Goal: Information Seeking & Learning: Learn about a topic

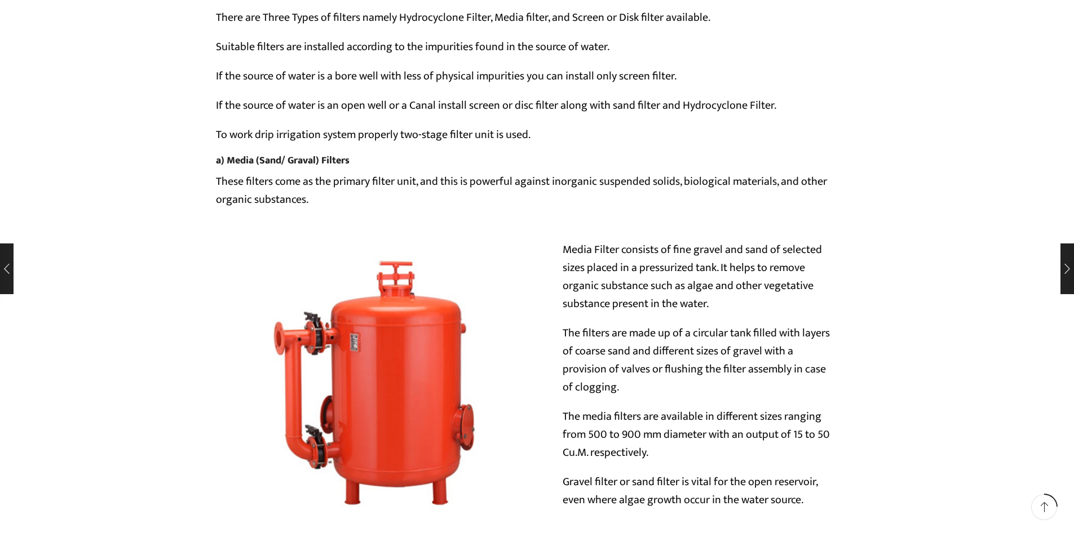
scroll to position [3326, 0]
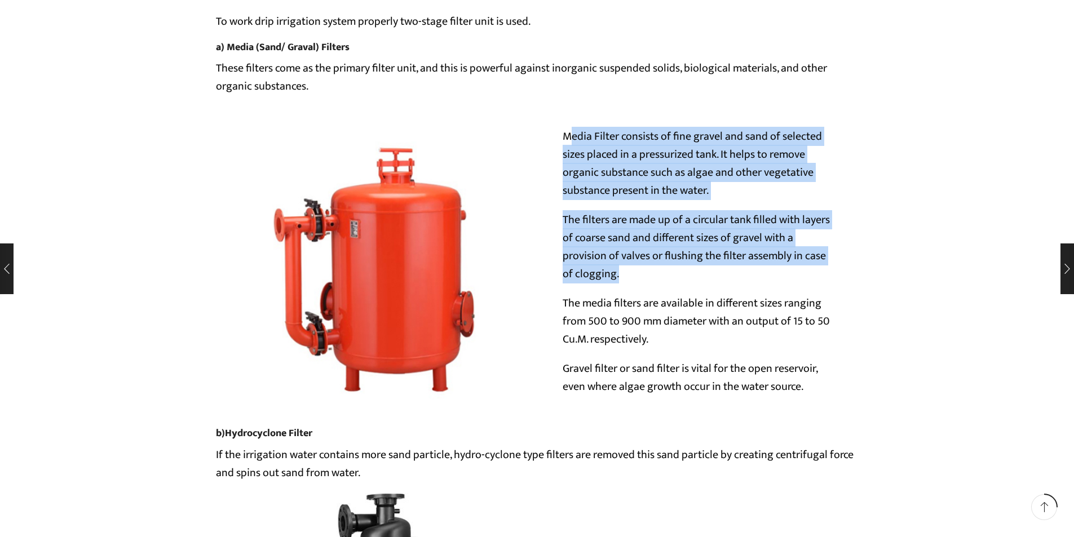
drag, startPoint x: 573, startPoint y: 129, endPoint x: 627, endPoint y: 282, distance: 163.3
click at [627, 282] on div "Media Filter consists of fine gravel and sand of selected sizes placed in a pre…" at bounding box center [697, 267] width 321 height 280
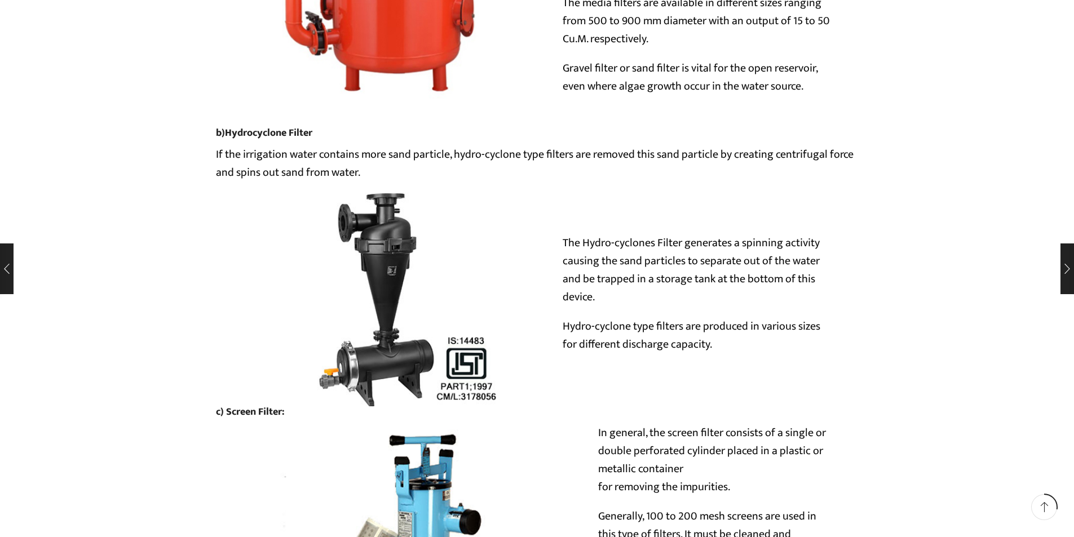
scroll to position [3608, 0]
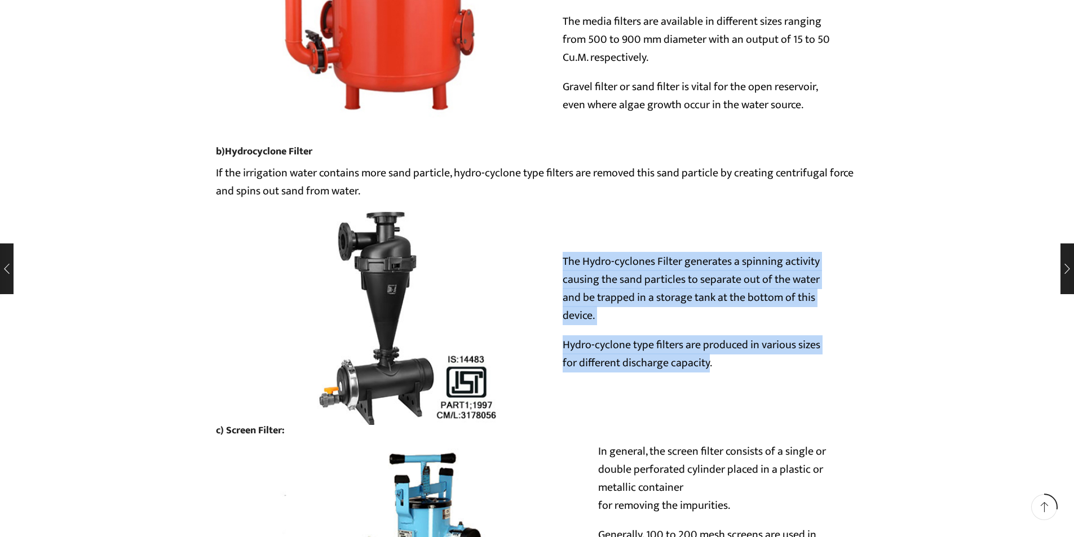
drag, startPoint x: 560, startPoint y: 257, endPoint x: 708, endPoint y: 370, distance: 185.7
click at [708, 370] on div "The Hydro-cyclones Filter generates a spinning activity causing the sand partic…" at bounding box center [697, 318] width 321 height 131
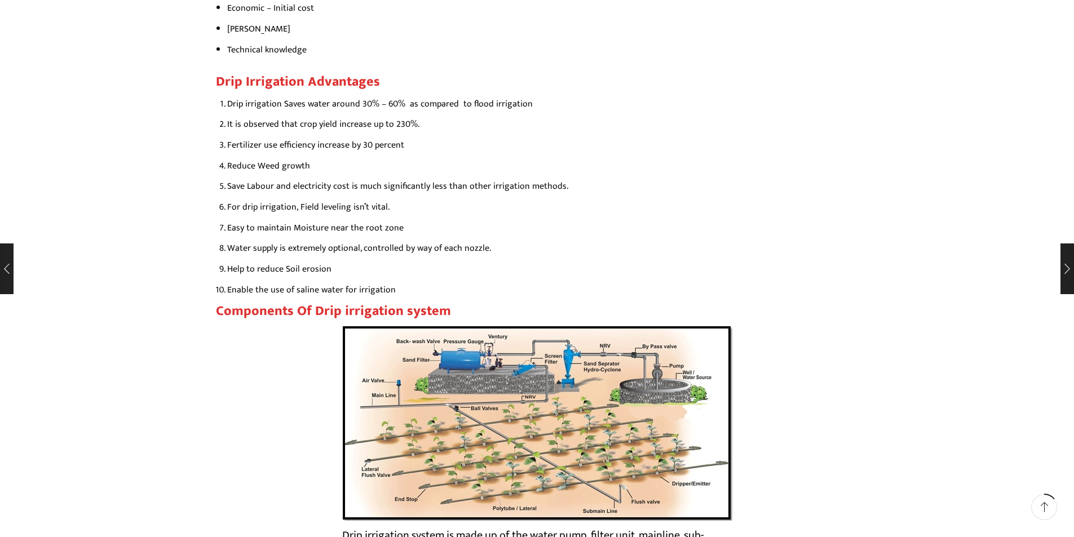
scroll to position [1748, 0]
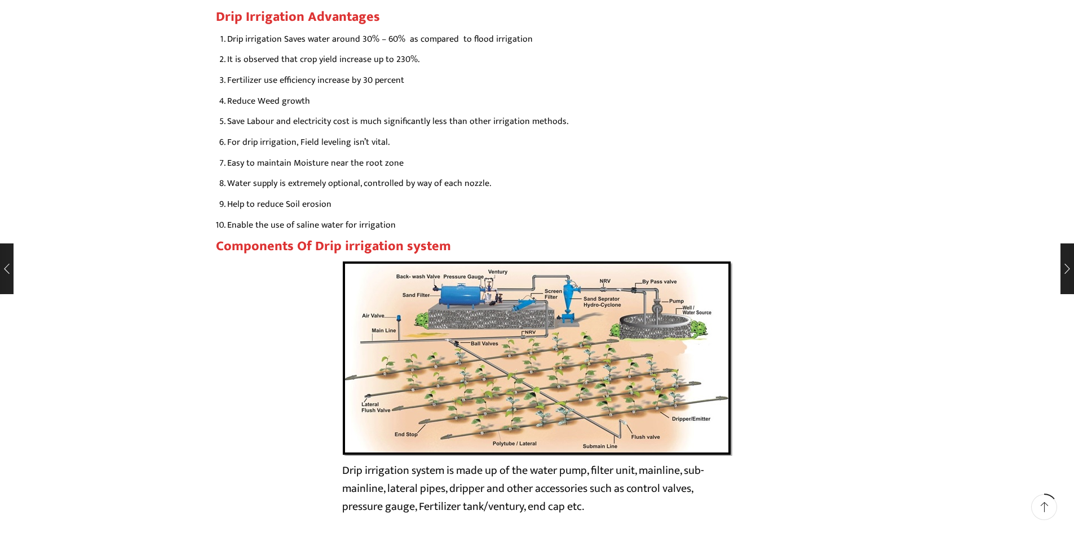
click at [575, 379] on img at bounding box center [537, 358] width 390 height 196
click at [576, 370] on img at bounding box center [537, 358] width 390 height 196
click at [575, 370] on img at bounding box center [537, 358] width 390 height 196
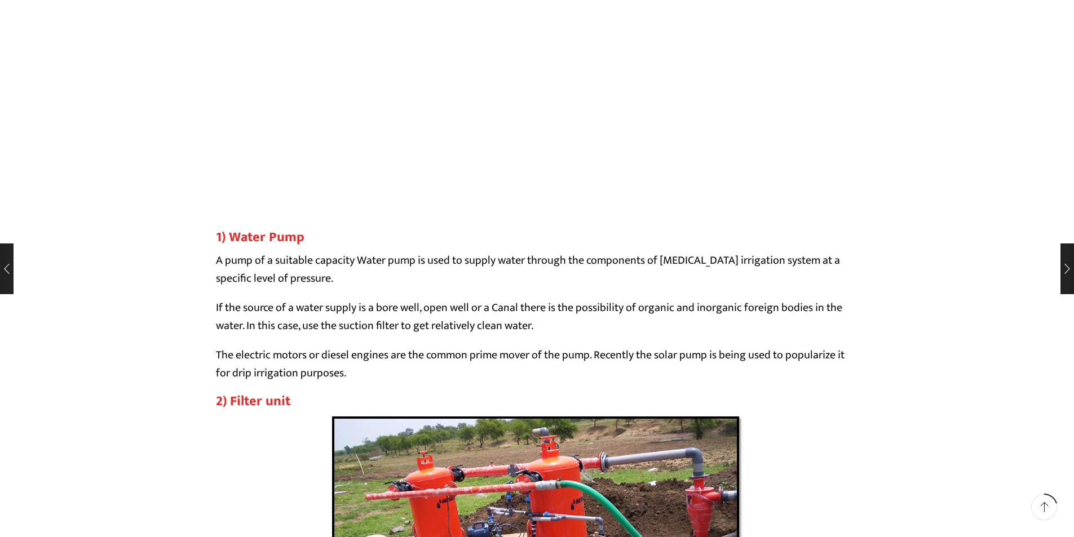
scroll to position [2730, 0]
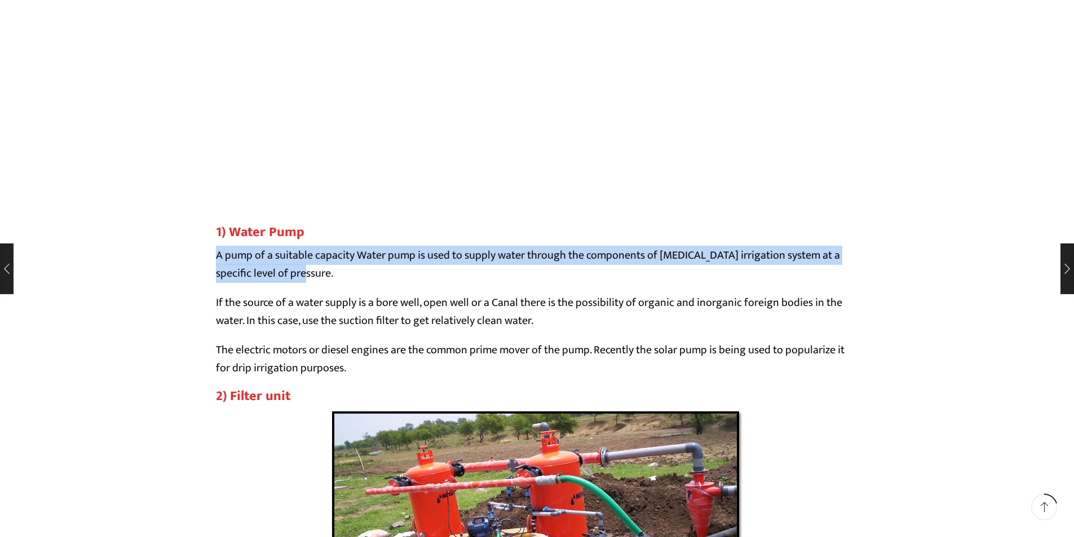
drag, startPoint x: 213, startPoint y: 257, endPoint x: 527, endPoint y: 273, distance: 314.4
click at [389, 276] on p "A pump of a suitable capacity Water pump is used to supply water through the co…" at bounding box center [537, 264] width 643 height 36
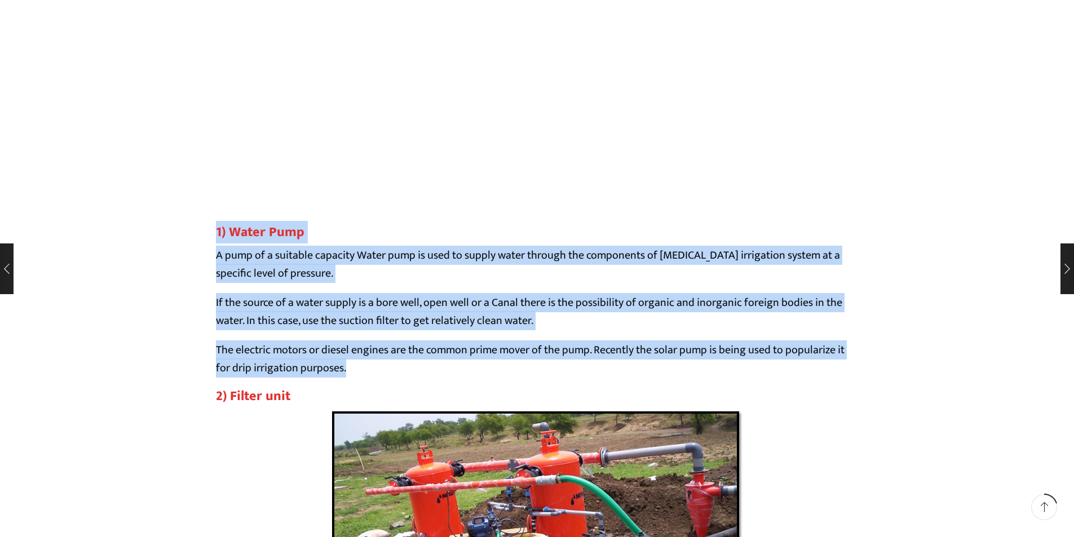
drag, startPoint x: 213, startPoint y: 232, endPoint x: 370, endPoint y: 368, distance: 207.5
click at [356, 370] on p "The electric motors or diesel engines are the common prime mover of the pump. R…" at bounding box center [537, 359] width 643 height 36
click at [359, 280] on p "A pump of a suitable capacity Water pump is used to supply water through the co…" at bounding box center [537, 264] width 643 height 36
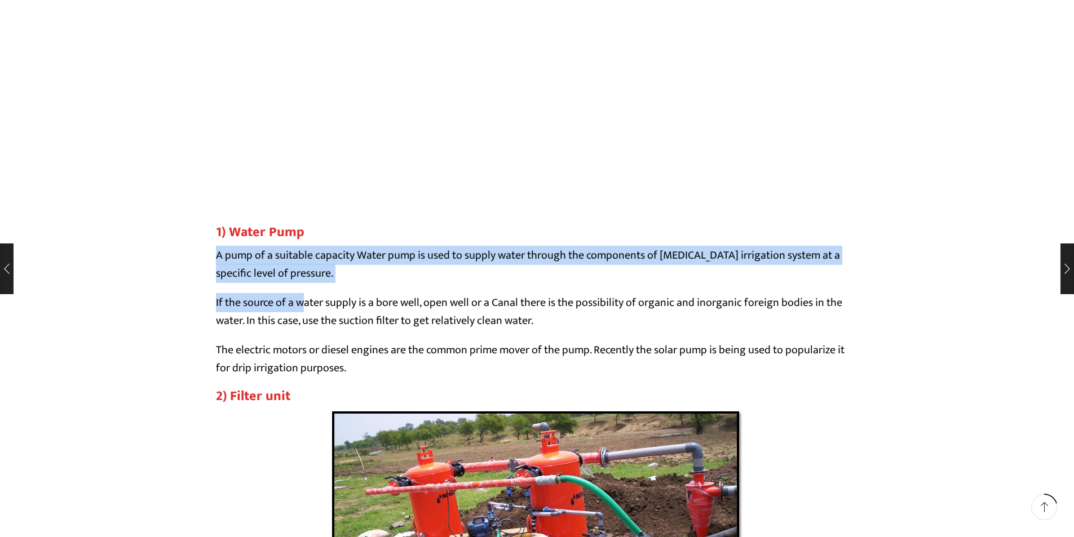
drag, startPoint x: 216, startPoint y: 256, endPoint x: 306, endPoint y: 284, distance: 94.0
drag, startPoint x: 353, startPoint y: 279, endPoint x: 369, endPoint y: 293, distance: 21.2
click at [353, 278] on p "A pump of a suitable capacity Water pump is used to supply water through the co…" at bounding box center [537, 264] width 643 height 36
click at [271, 271] on p "A pump of a suitable capacity Water pump is used to supply water through the co…" at bounding box center [537, 264] width 643 height 36
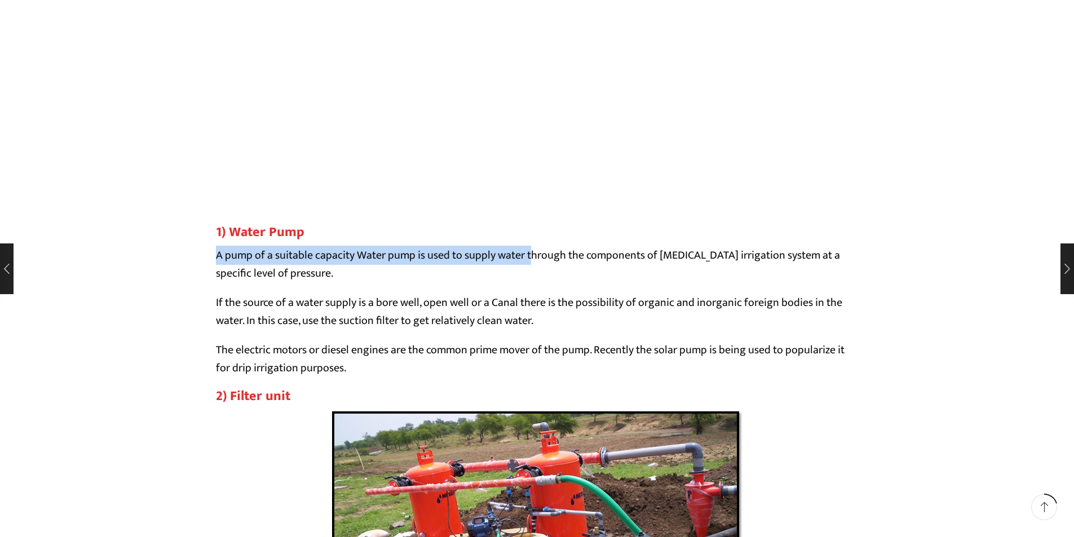
drag, startPoint x: 219, startPoint y: 252, endPoint x: 534, endPoint y: 255, distance: 315.7
click at [534, 255] on p "A pump of a suitable capacity Water pump is used to supply water through the co…" at bounding box center [537, 264] width 643 height 36
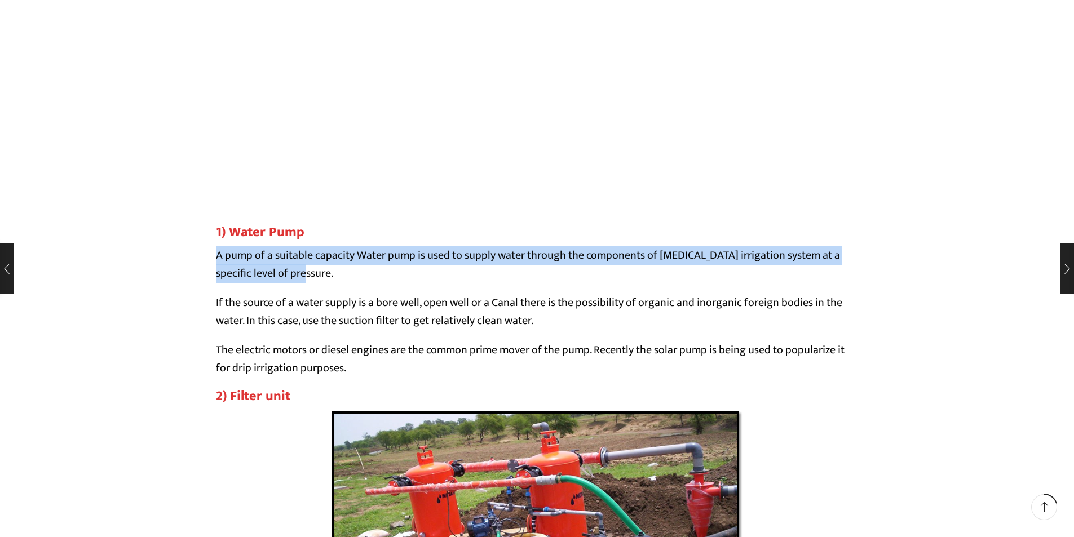
drag, startPoint x: 211, startPoint y: 255, endPoint x: 346, endPoint y: 276, distance: 136.3
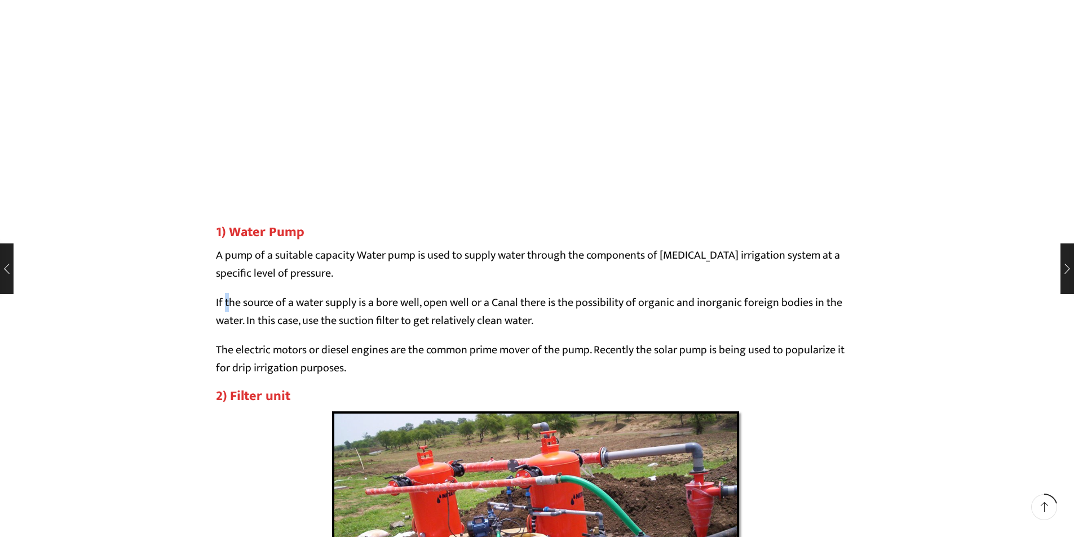
click at [227, 300] on p "If the source of a water supply is a bore well, open well or a Canal there is t…" at bounding box center [537, 312] width 643 height 36
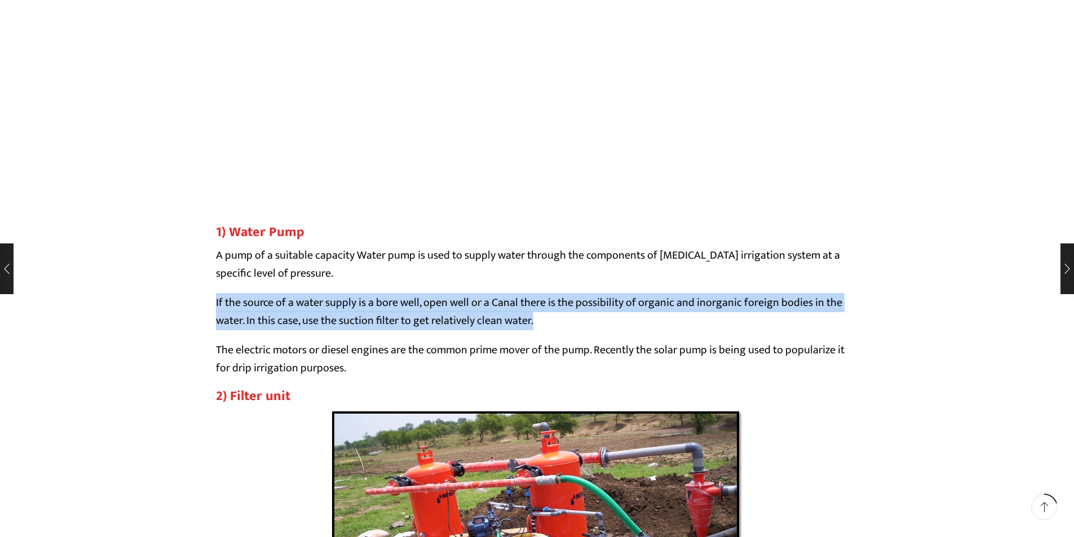
drag, startPoint x: 215, startPoint y: 300, endPoint x: 577, endPoint y: 319, distance: 362.4
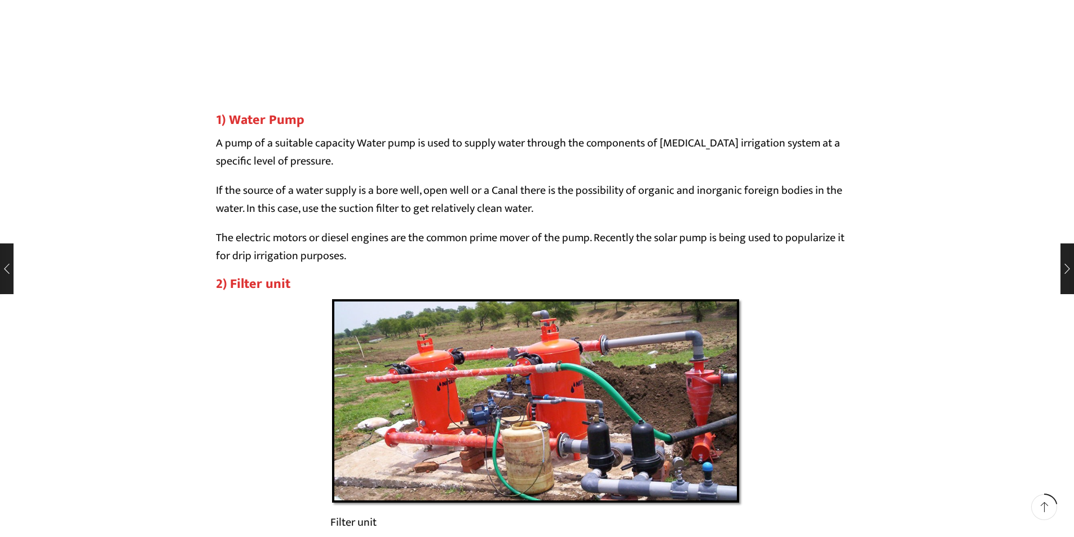
scroll to position [2843, 0]
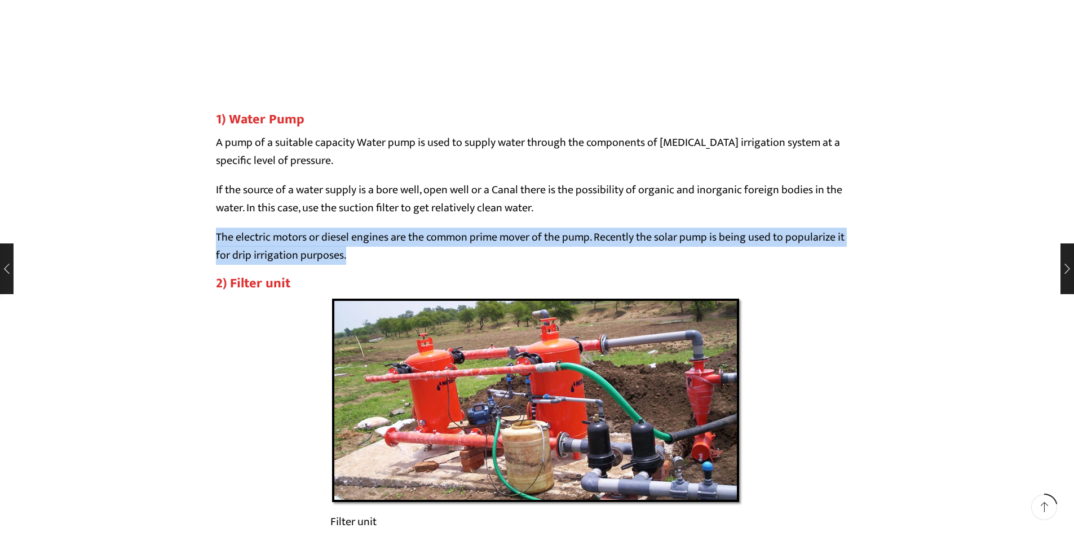
drag, startPoint x: 213, startPoint y: 241, endPoint x: 369, endPoint y: 257, distance: 156.4
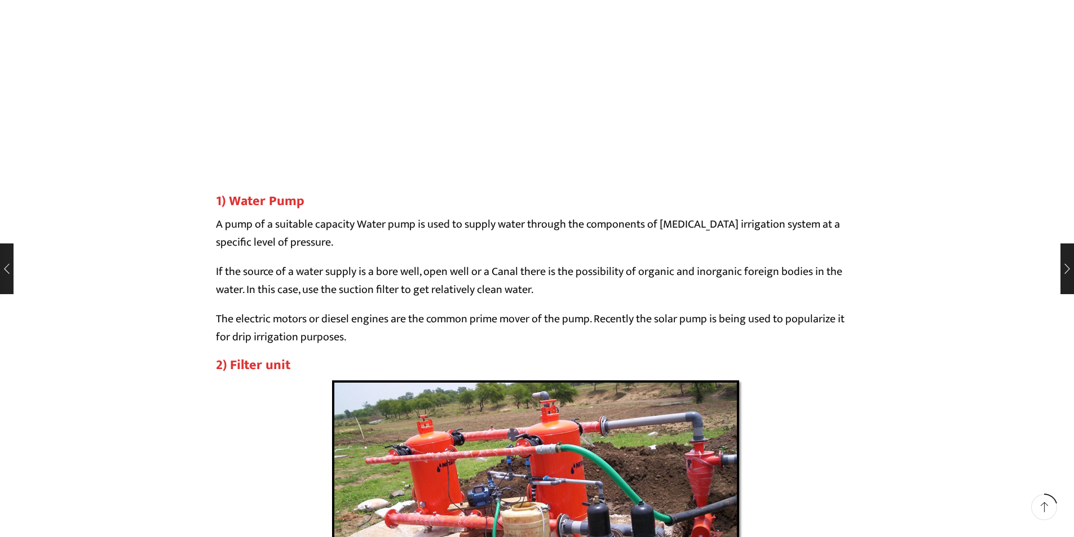
scroll to position [2787, 0]
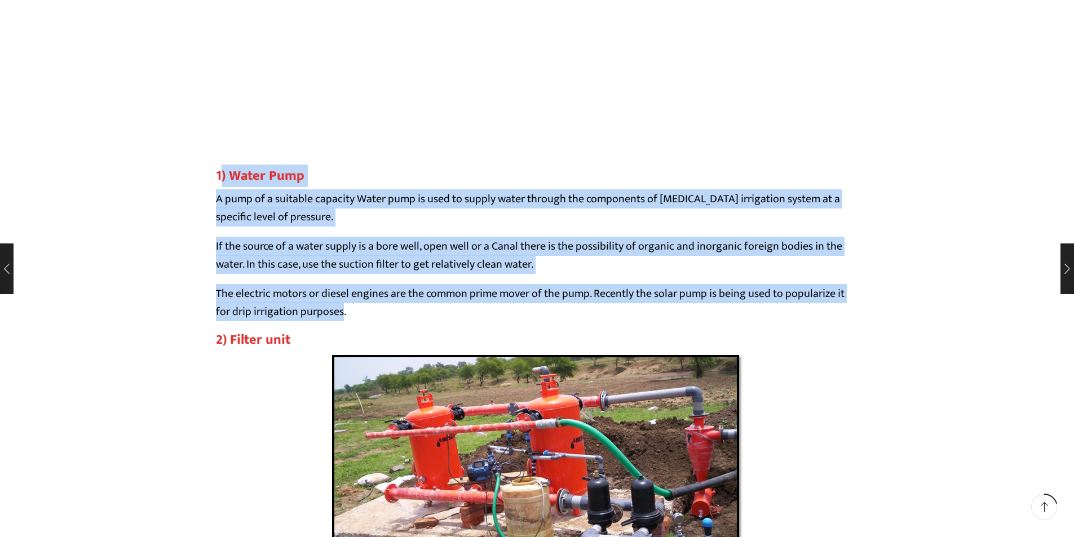
drag, startPoint x: 219, startPoint y: 174, endPoint x: 342, endPoint y: 318, distance: 189.6
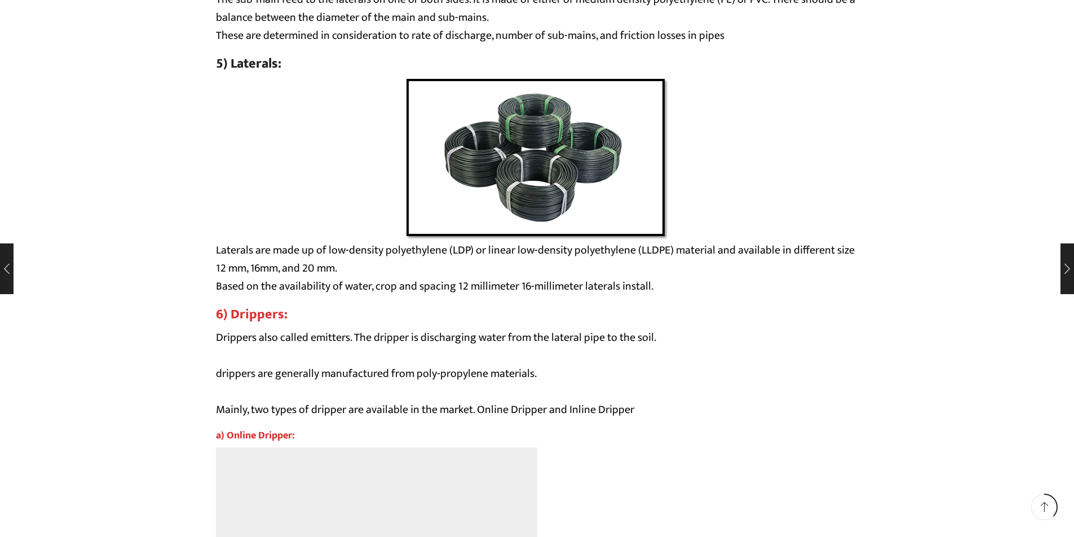
scroll to position [4929, 0]
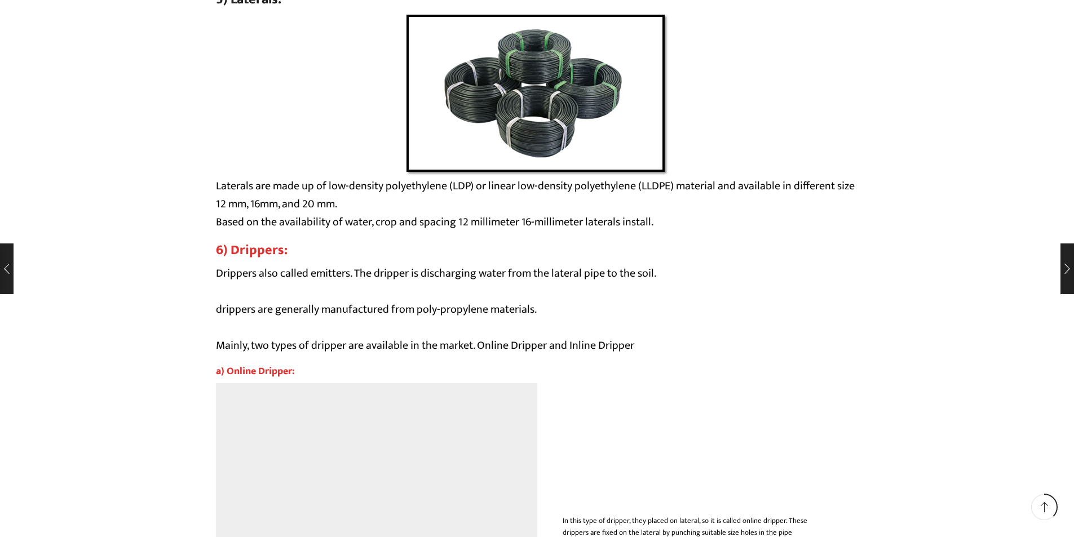
click at [582, 177] on img at bounding box center [537, 95] width 265 height 164
click at [402, 177] on div at bounding box center [537, 95] width 643 height 164
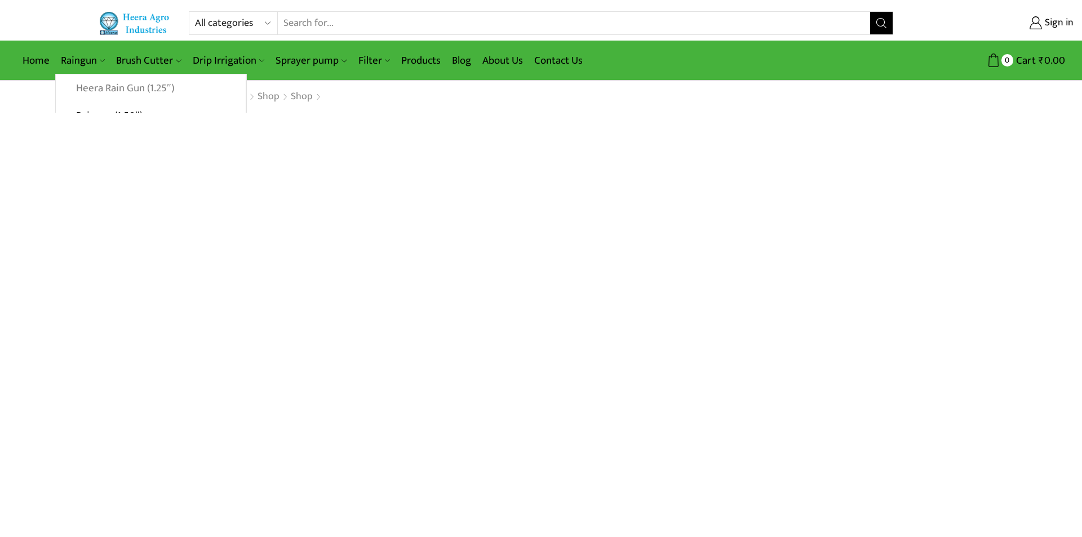
click at [114, 87] on link "Heera Rain Gun (1.25″)" at bounding box center [151, 88] width 190 height 28
